Goal: Transaction & Acquisition: Purchase product/service

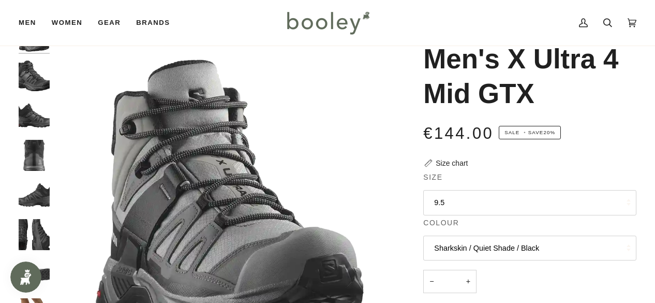
click at [349, 67] on img "Salomon Men's X Ultra 4 Mid GTX Sharkskin / Quiet Shade / Black - Booley Galway" at bounding box center [230, 196] width 350 height 350
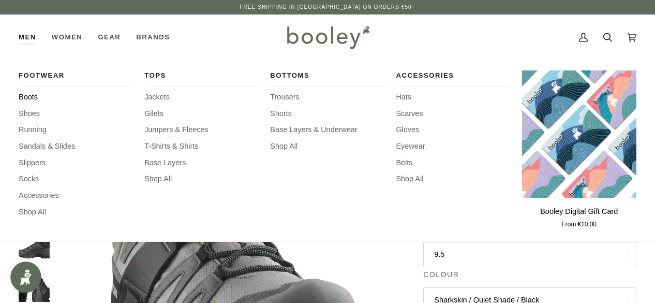
click at [32, 95] on span "Boots" at bounding box center [76, 97] width 114 height 11
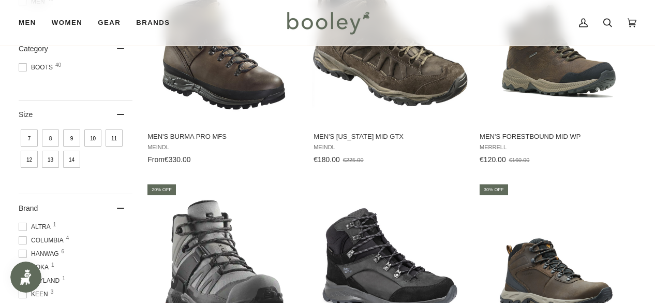
scroll to position [217, 0]
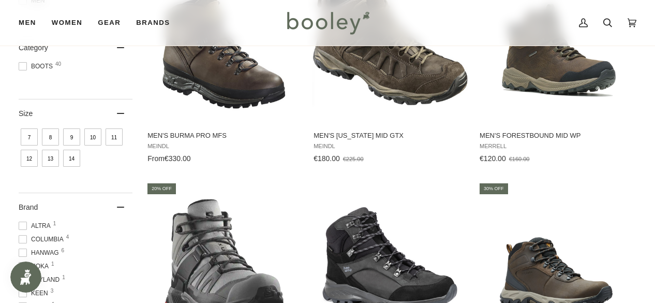
click at [77, 137] on span "9" at bounding box center [71, 136] width 17 height 17
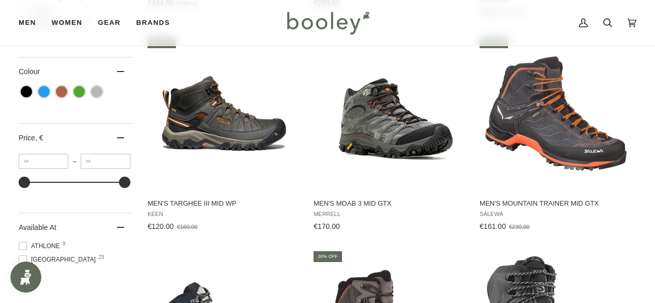
scroll to position [577, 0]
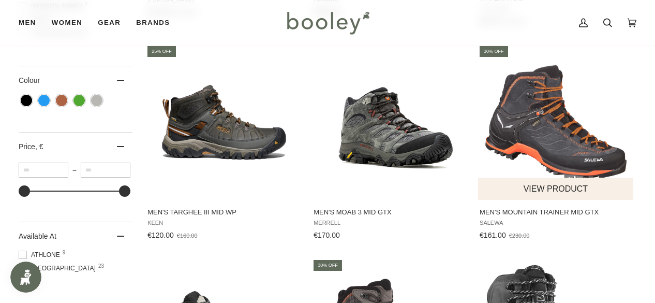
click at [573, 125] on img "Men's Mountain Trainer Mid GTX" at bounding box center [556, 122] width 155 height 155
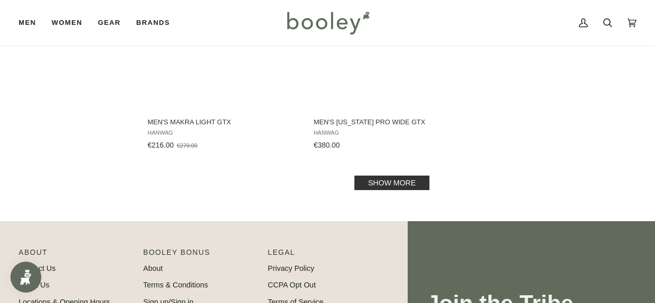
scroll to position [1523, 0]
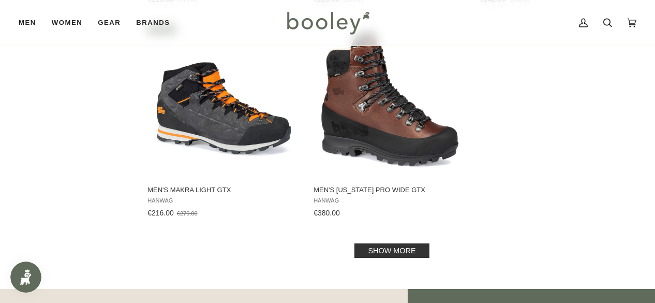
scroll to position [1460, 0]
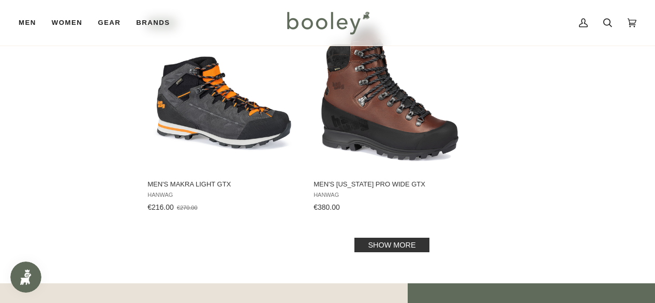
click at [385, 239] on link "Show more" at bounding box center [392, 245] width 75 height 14
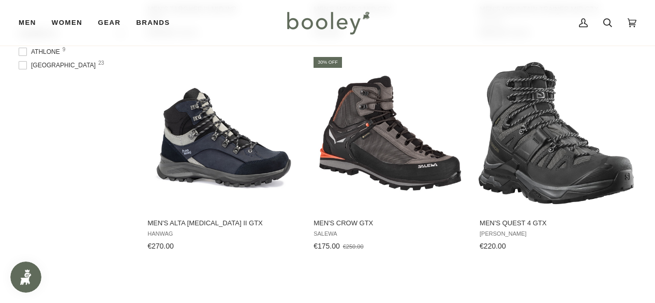
scroll to position [780, 0]
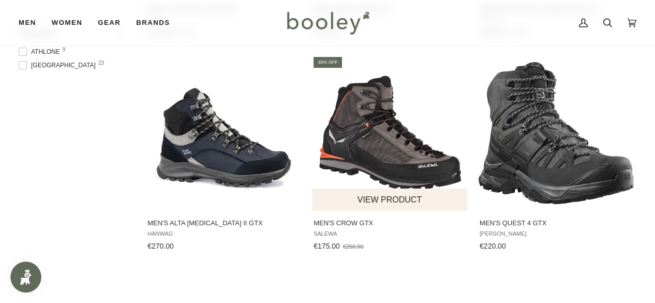
click at [371, 123] on img "Men's Crow GTX" at bounding box center [390, 132] width 155 height 155
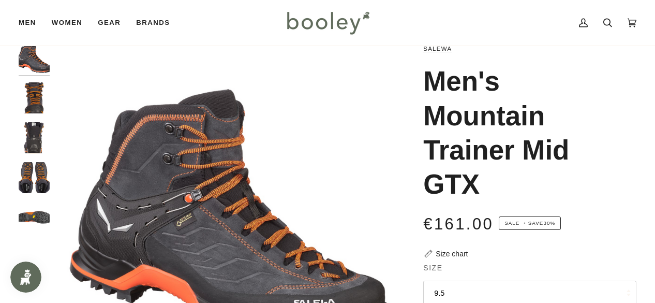
click at [32, 89] on img "Salewa Men's Mountain Trainer Mid GTX Asphalt / Fluo Orange - Booley Galway" at bounding box center [34, 97] width 31 height 31
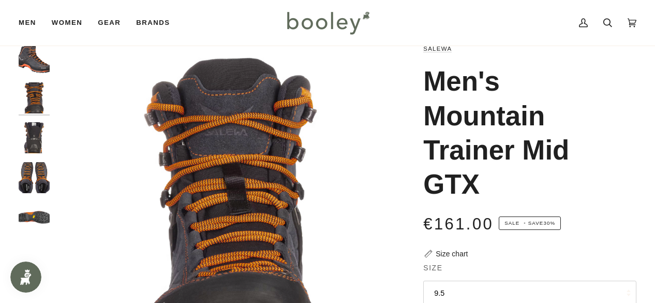
click at [32, 125] on img "Salewa Men's Mountain Trainer Mid GTX Asphalt / Fluo Orange - Booley Galway" at bounding box center [34, 137] width 31 height 31
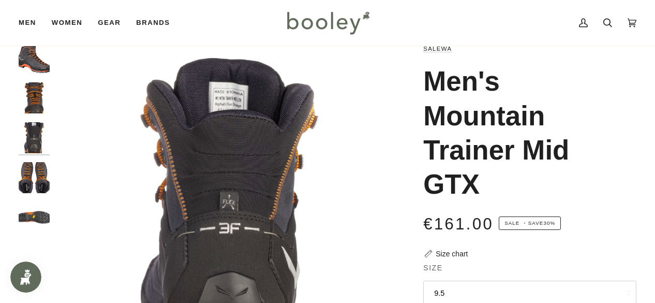
click at [33, 174] on img "Salewa Men's Mountain Trainer Mid GTX Asphalt / Fluo Orange - Booley Galway" at bounding box center [34, 177] width 31 height 31
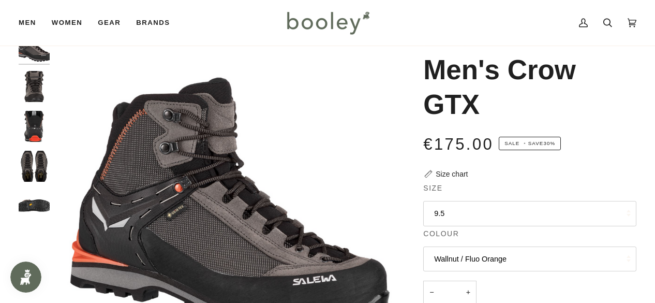
scroll to position [26, 0]
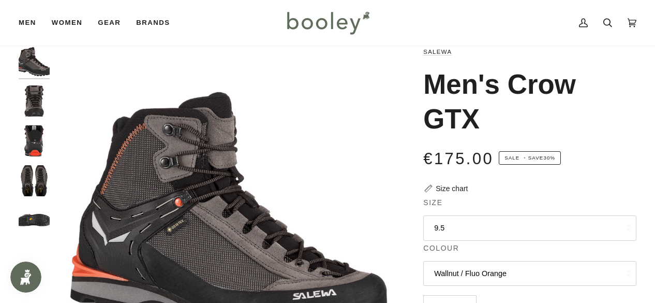
click at [32, 180] on img "Salewa Men's Crow GTX Wallnut / Fluo Orange - Booley Galway" at bounding box center [34, 180] width 31 height 31
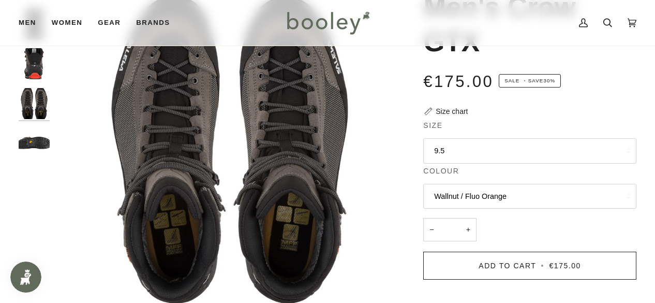
scroll to position [104, 0]
click at [30, 131] on img "Salewa Men's Crow GTX Wallnut / Fluo Orange - Booley Galway" at bounding box center [34, 142] width 31 height 31
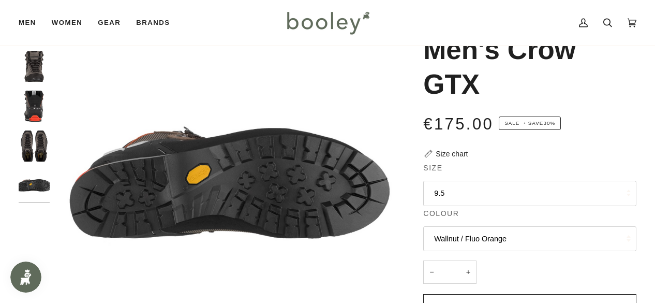
scroll to position [42, 0]
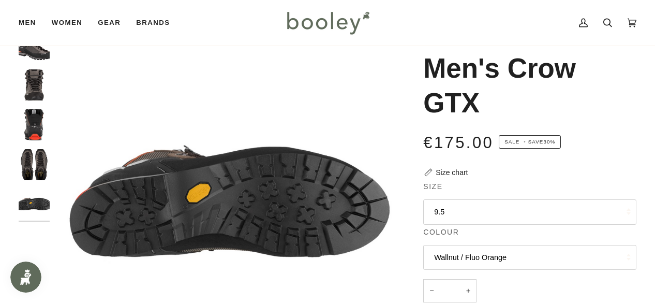
click at [43, 80] on img "Salewa Men's Crow GTX Wallnut / Fluo Orange - Booley Galway" at bounding box center [34, 84] width 31 height 31
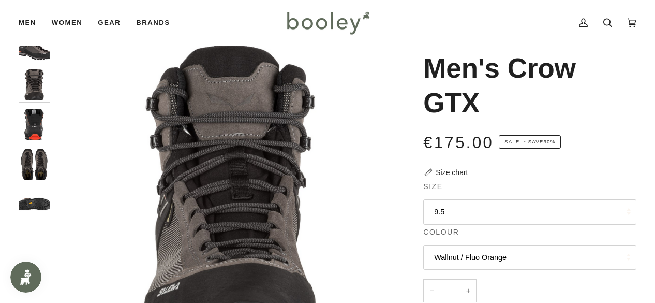
click at [41, 53] on img "Salewa Men's Crow GTX Wallnut / Fluo Orange - Booley Galway" at bounding box center [34, 45] width 31 height 31
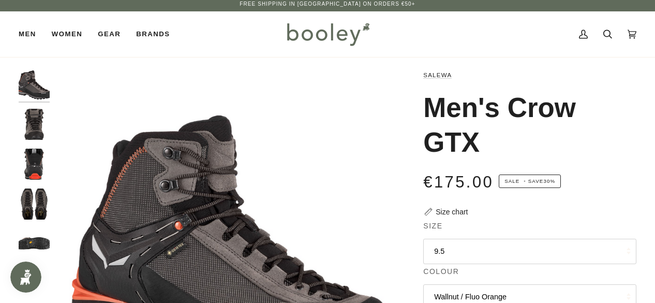
scroll to position [0, 0]
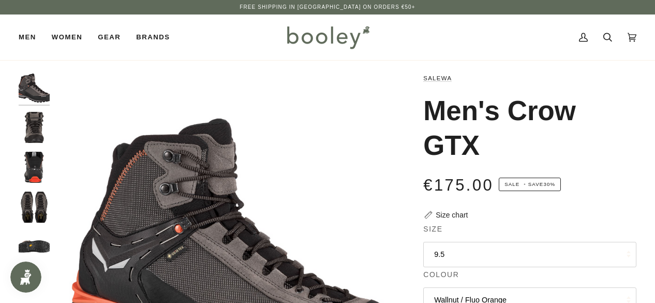
click at [34, 84] on img "Salewa Men's Crow GTX Wallnut / Fluo Orange - Booley Galway" at bounding box center [34, 87] width 31 height 31
click at [32, 119] on img "Salewa Men's Crow GTX Wallnut / Fluo Orange - Booley Galway" at bounding box center [34, 127] width 31 height 31
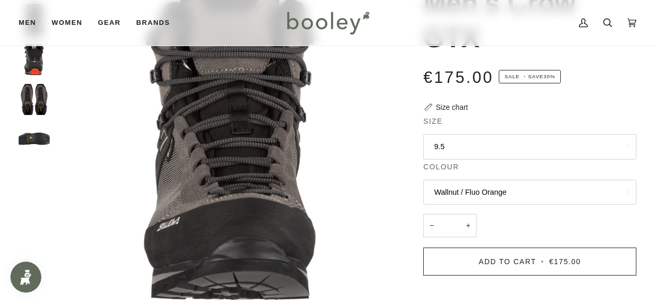
scroll to position [101, 0]
